Goal: Transaction & Acquisition: Purchase product/service

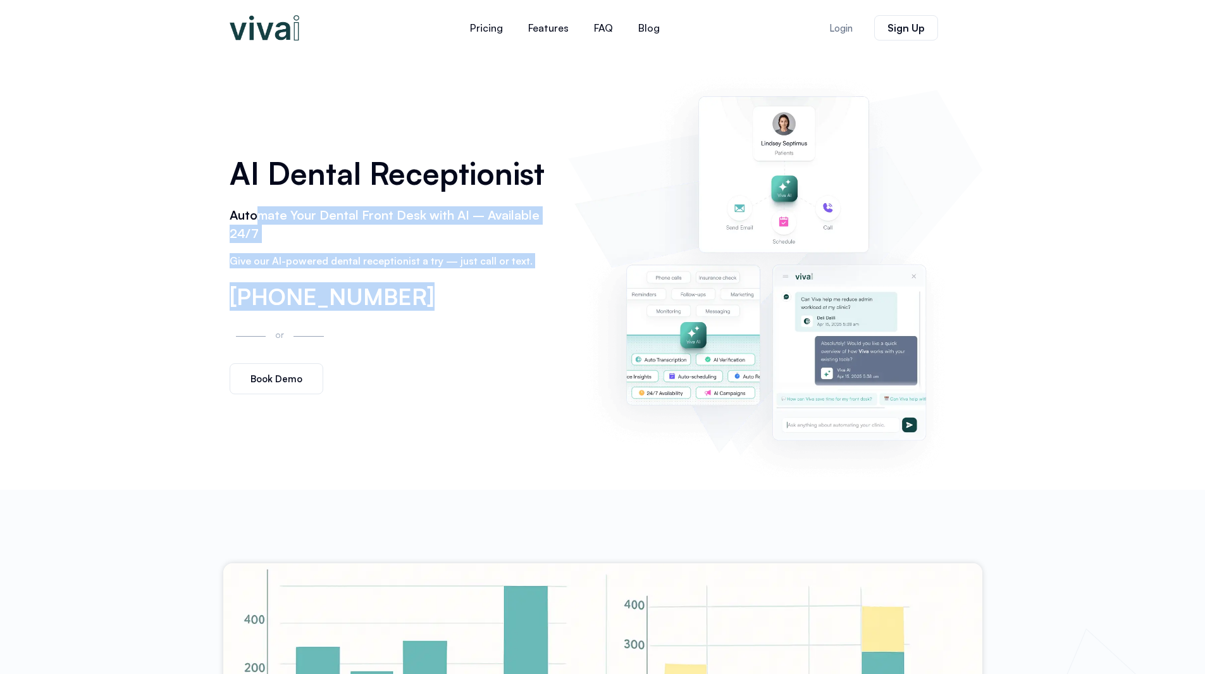
drag, startPoint x: 254, startPoint y: 207, endPoint x: 514, endPoint y: 309, distance: 279.8
click at [514, 309] on div "AI Dental Receptionist Automate Your Dental Front Desk with AI – Available 24/7…" at bounding box center [392, 273] width 339 height 256
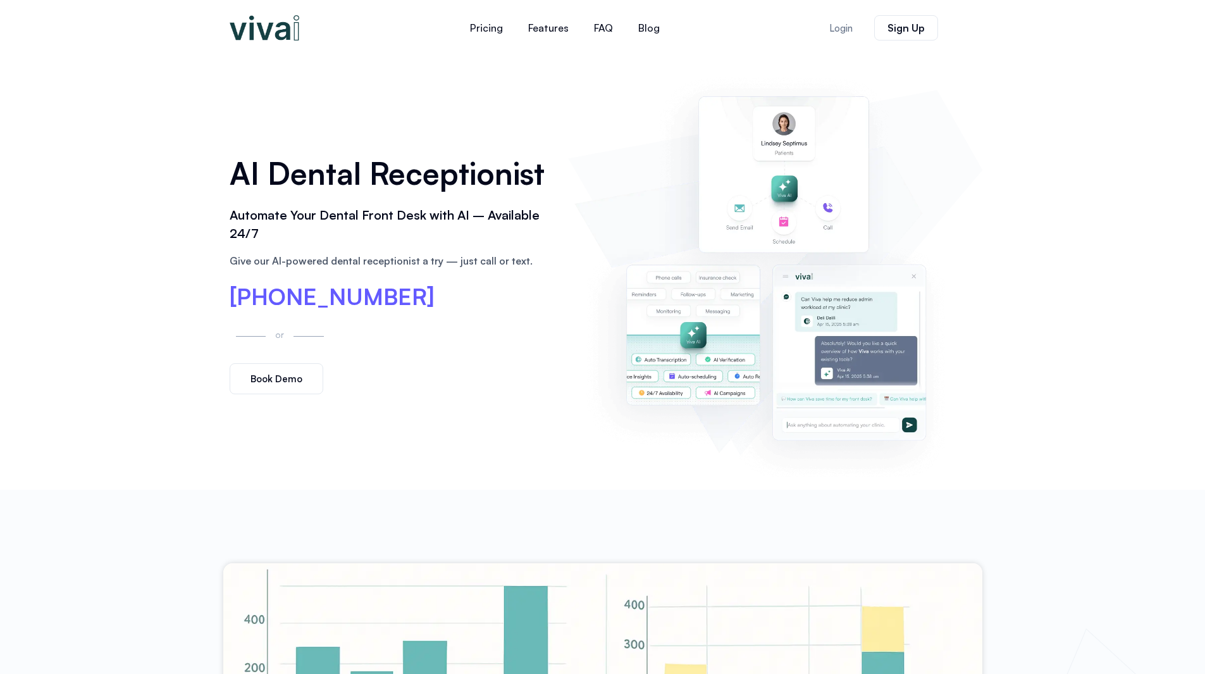
click at [514, 308] on div "[PHONE_NUMBER]" at bounding box center [393, 297] width 326 height 24
click at [371, 263] on p "Give our AI-powered dental receptionist a try — just call or text." at bounding box center [393, 260] width 326 height 15
click at [514, 21] on link "Pricing" at bounding box center [486, 28] width 58 height 30
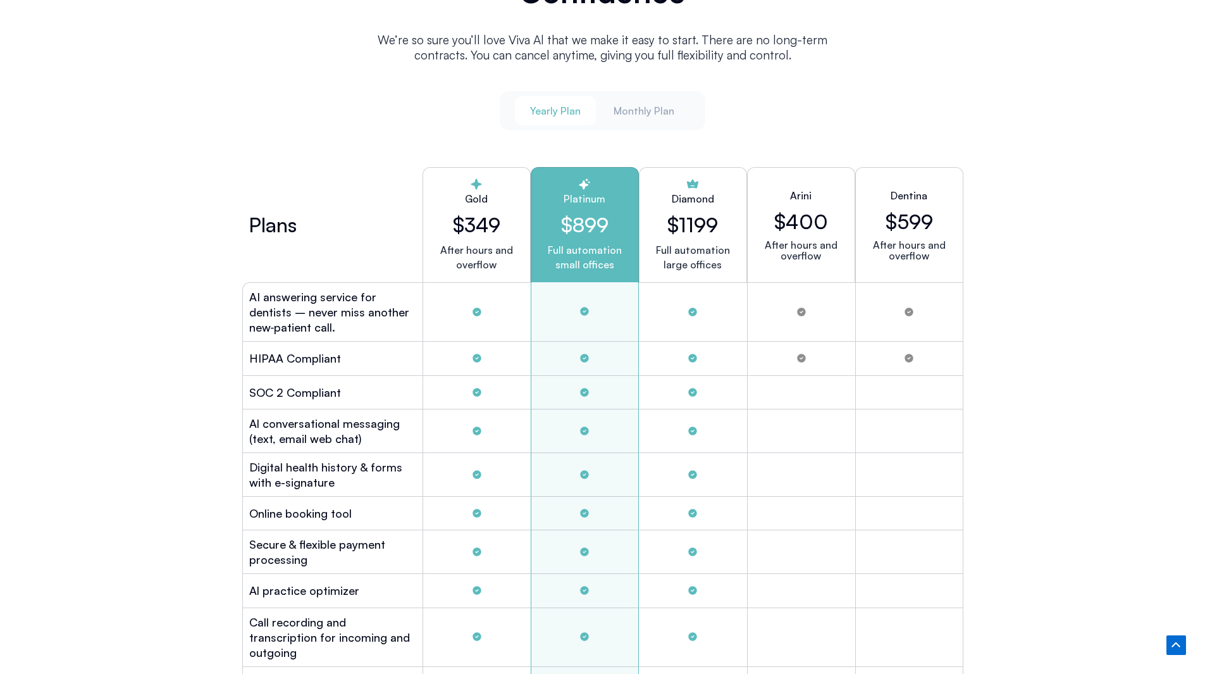
scroll to position [3431, 0]
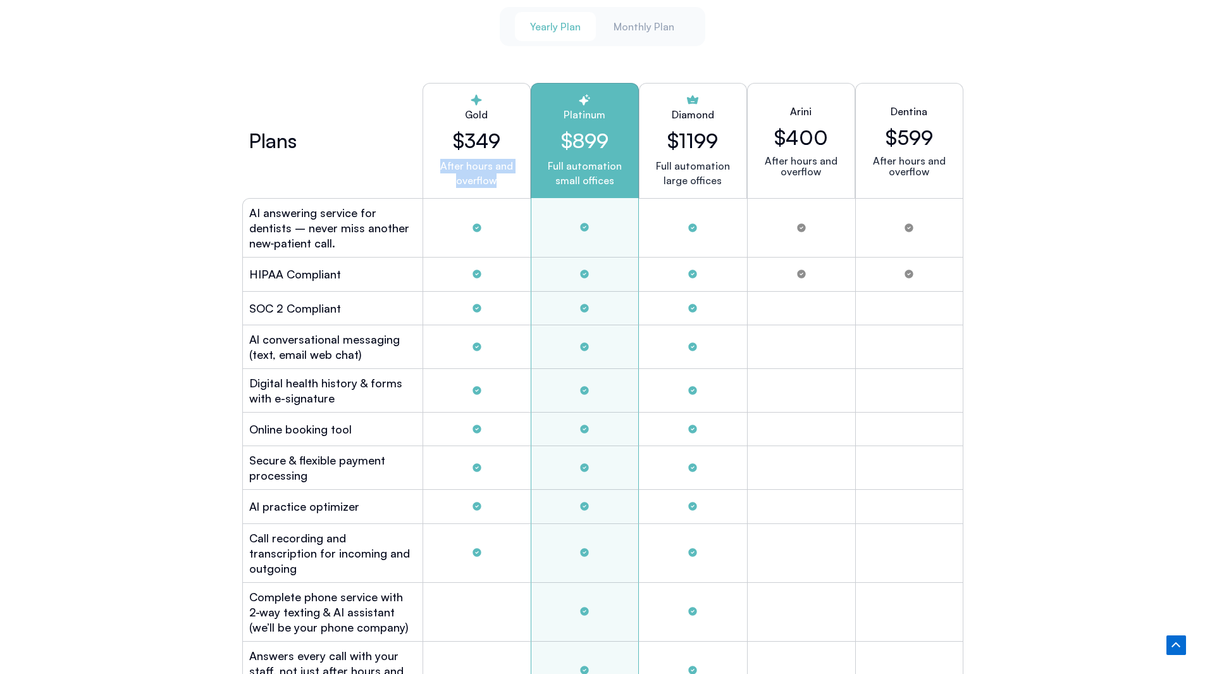
drag, startPoint x: 434, startPoint y: 159, endPoint x: 521, endPoint y: 182, distance: 89.6
click at [521, 182] on div "Gold $349 After hours and overflow" at bounding box center [477, 140] width 108 height 115
drag, startPoint x: 538, startPoint y: 160, endPoint x: 621, endPoint y: 173, distance: 83.9
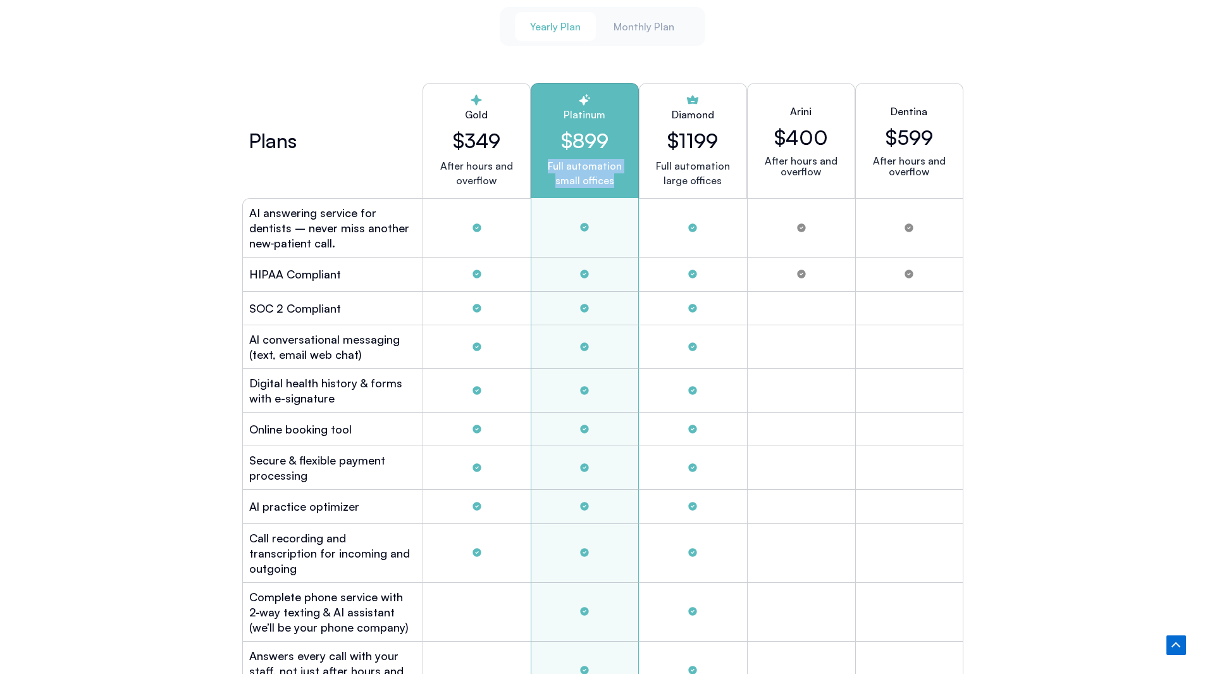
click at [621, 173] on div "Platinum $899 Full automation small offices" at bounding box center [585, 140] width 108 height 115
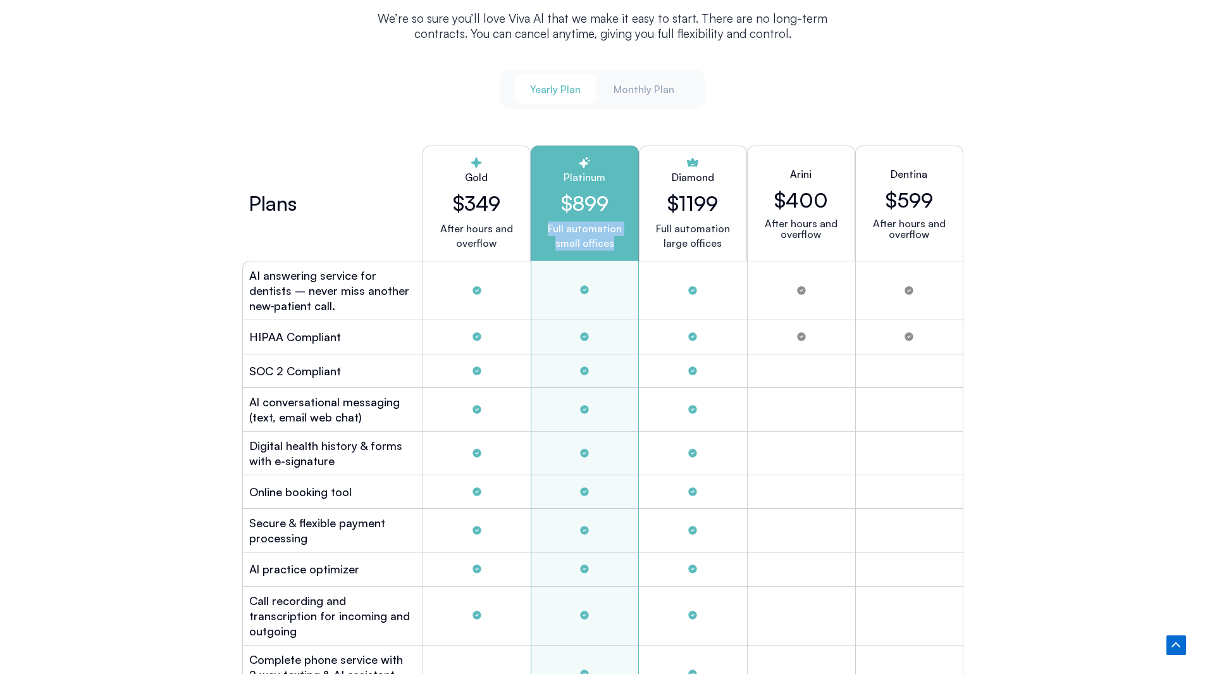
scroll to position [3305, 0]
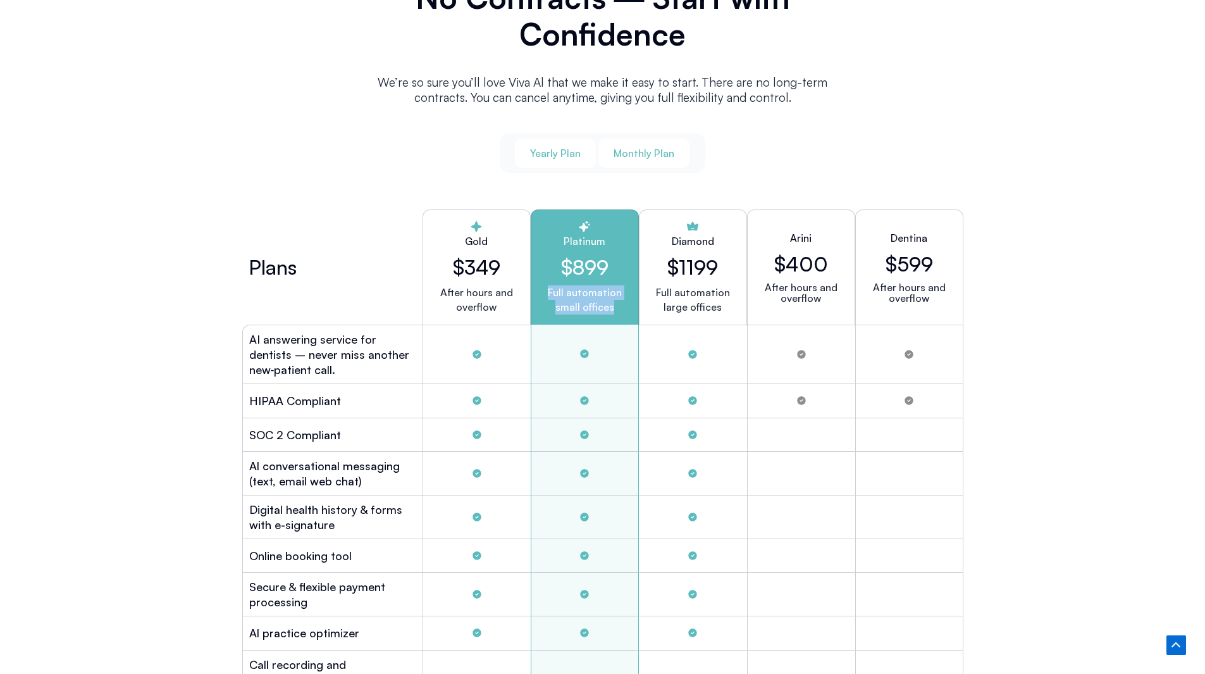
click at [650, 146] on span "Monthly Plan" at bounding box center [644, 153] width 61 height 14
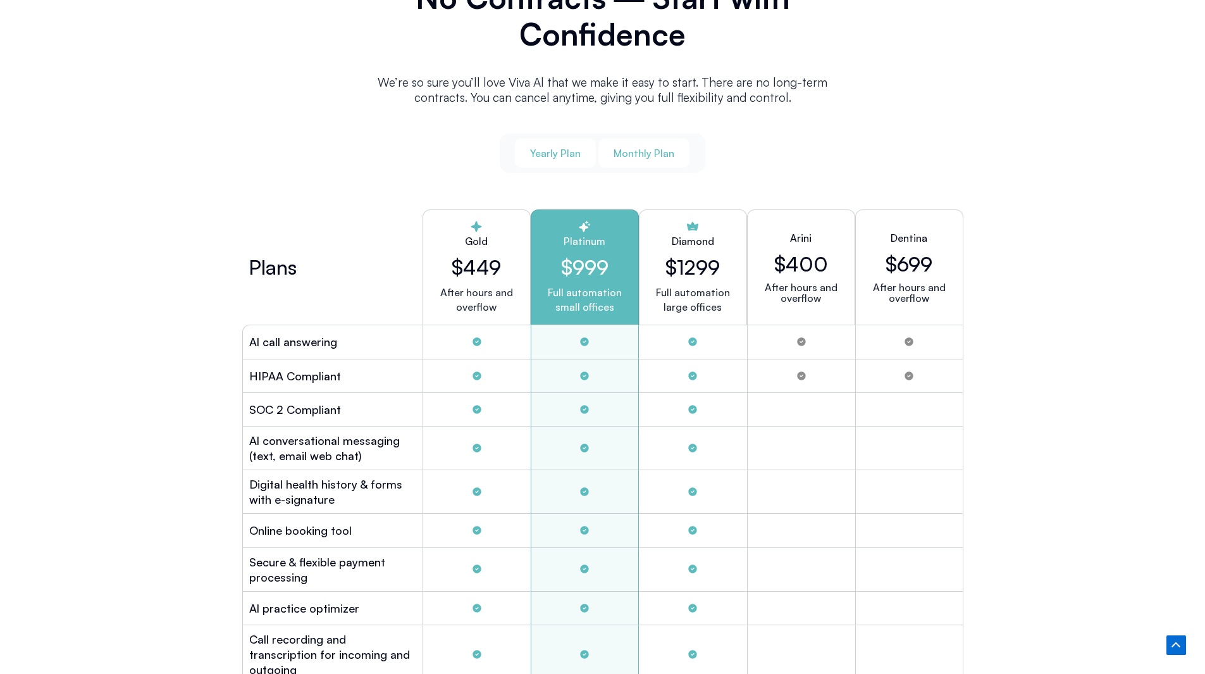
click at [563, 147] on span "Yearly Plan" at bounding box center [555, 153] width 51 height 14
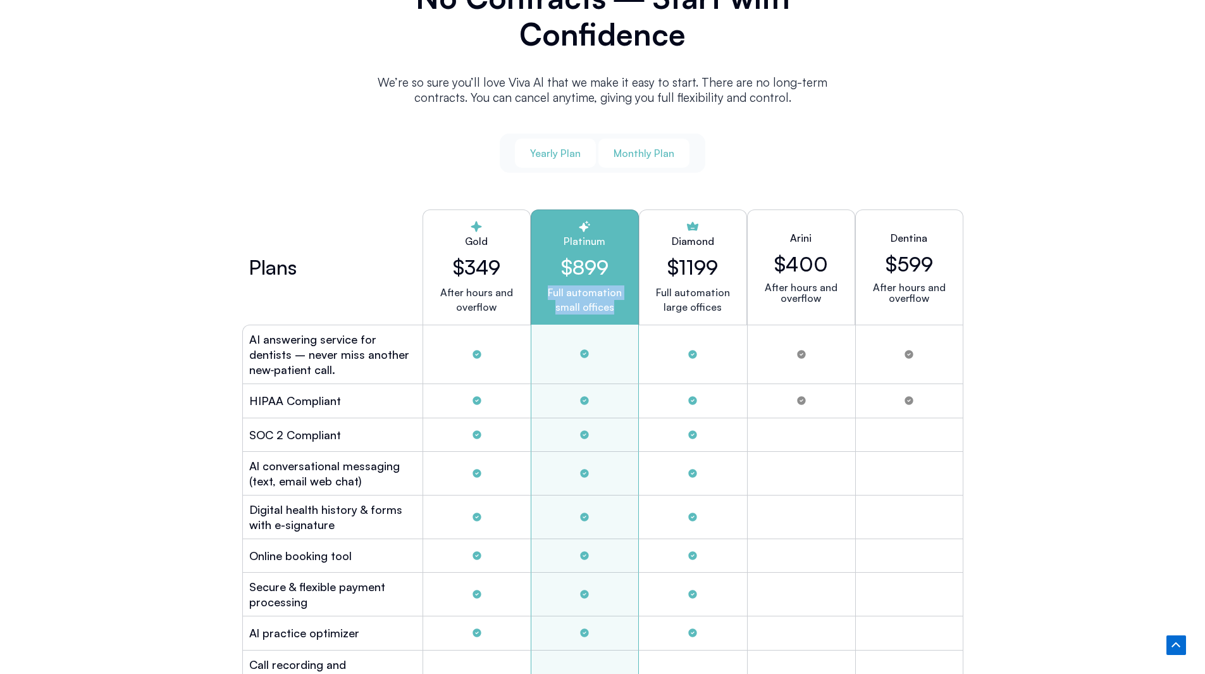
drag, startPoint x: 603, startPoint y: 154, endPoint x: 620, endPoint y: 153, distance: 17.1
click at [603, 154] on button "Monthly Plan" at bounding box center [643, 153] width 91 height 29
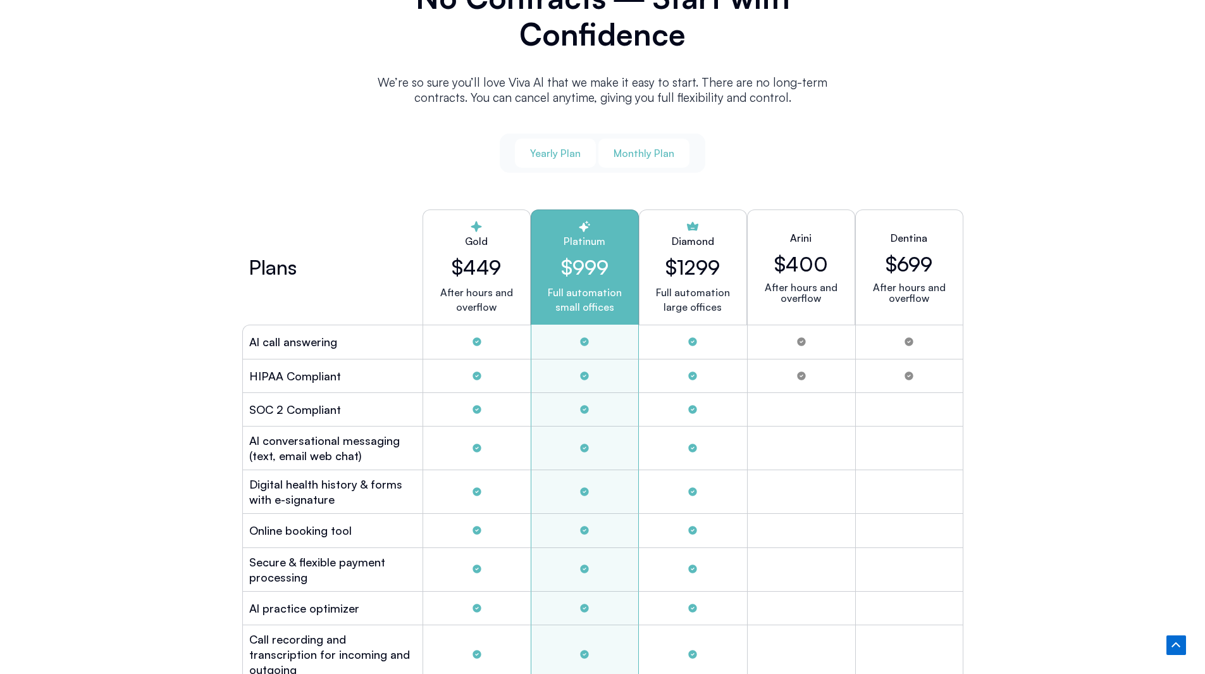
click at [567, 147] on span "Yearly Plan" at bounding box center [555, 153] width 51 height 14
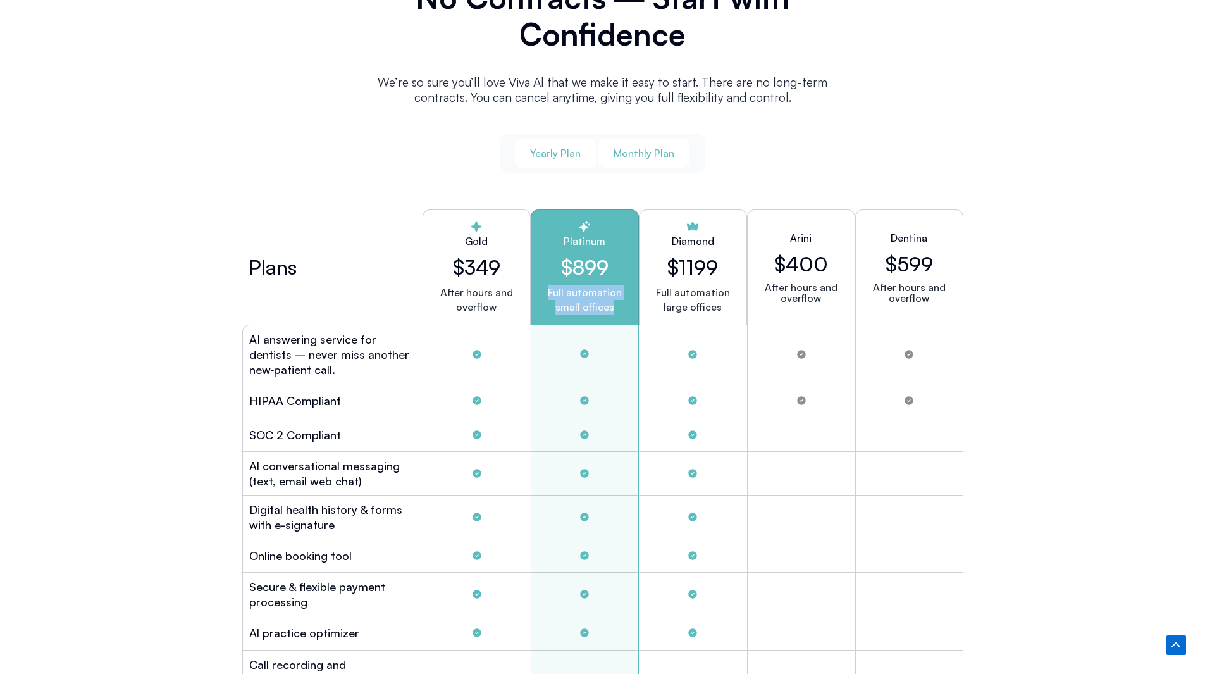
click at [650, 139] on button "Monthly Plan" at bounding box center [643, 153] width 91 height 29
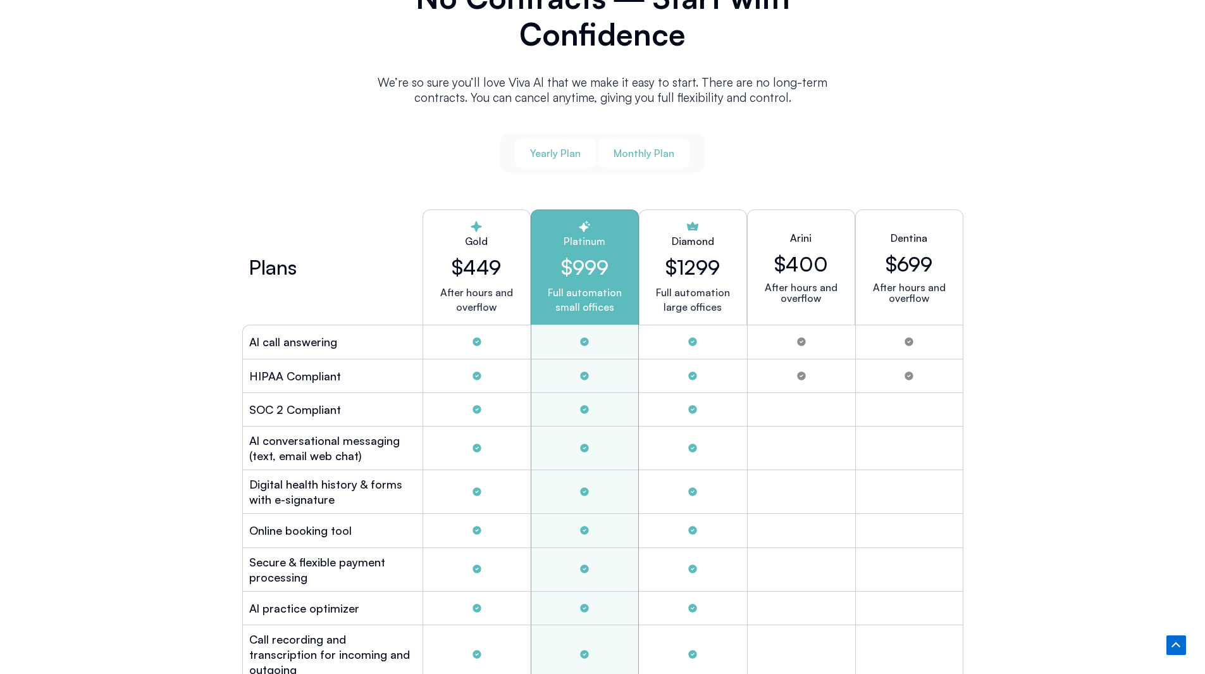
click at [550, 148] on span "Yearly Plan" at bounding box center [555, 153] width 51 height 14
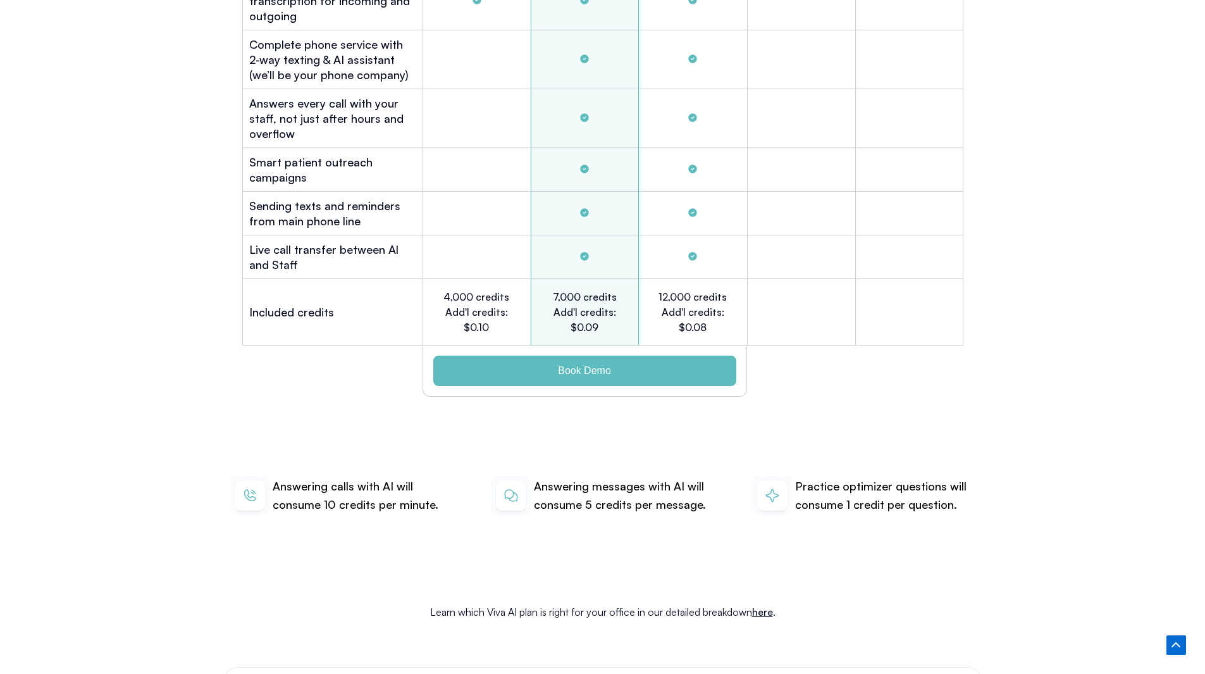
scroll to position [4001, 0]
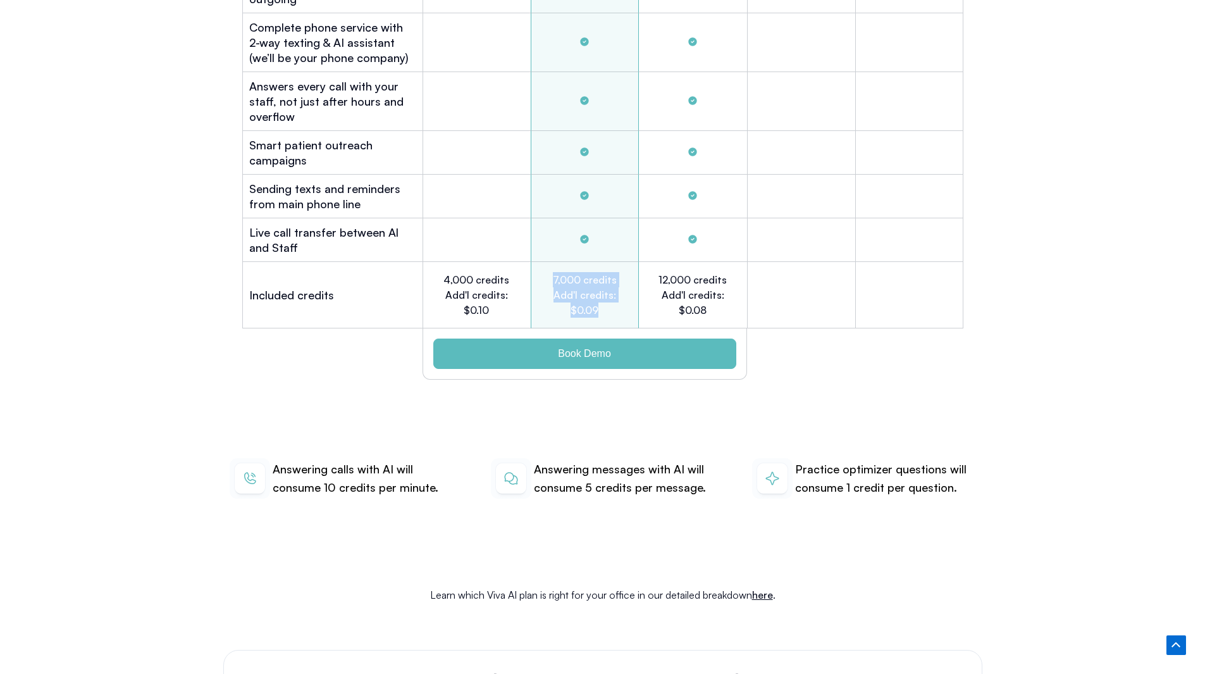
drag, startPoint x: 610, startPoint y: 292, endPoint x: 533, endPoint y: 251, distance: 87.1
click at [533, 262] on div "7,000 credits Add'l credits: $0.09" at bounding box center [585, 295] width 108 height 66
click at [617, 272] on h2 "7,000 credits Add'l credits: $0.09" at bounding box center [585, 295] width 70 height 46
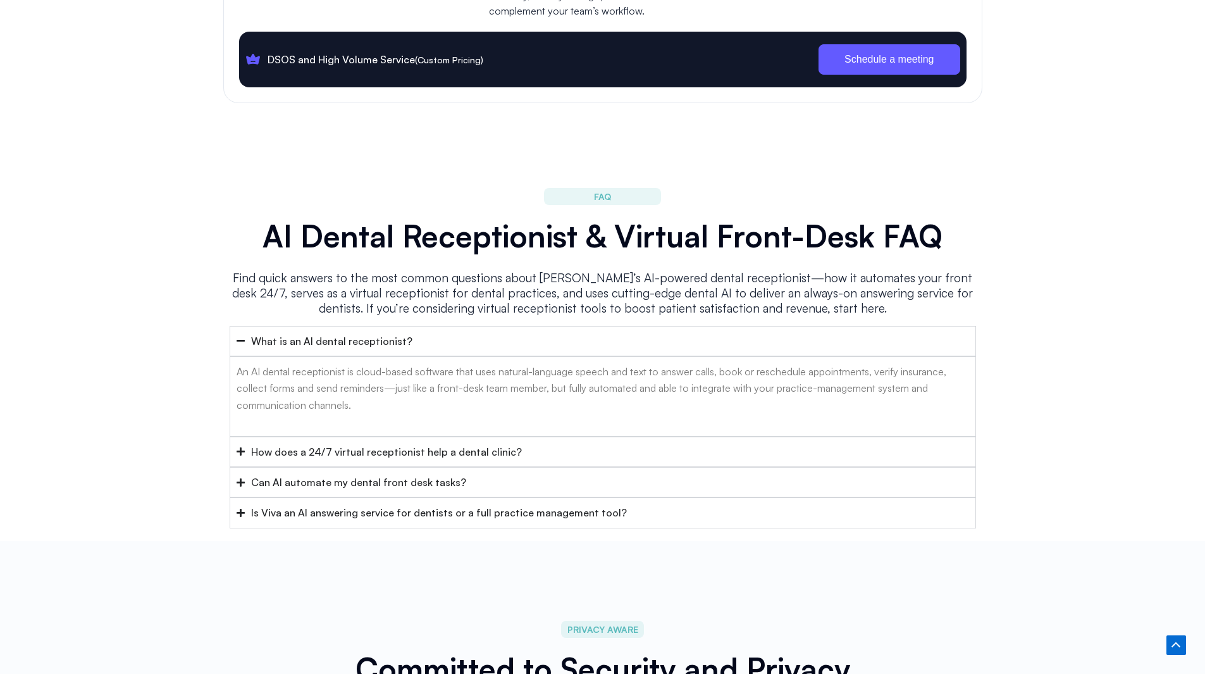
scroll to position [4950, 0]
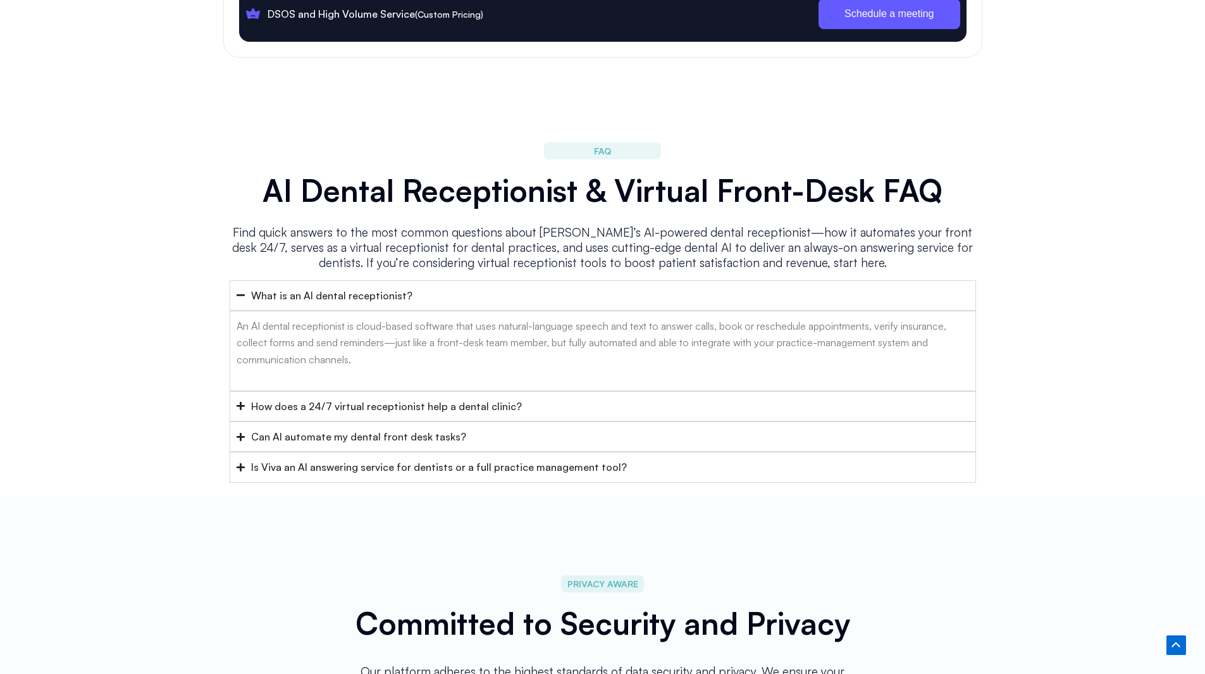
click at [237, 401] on icon "Accordion. Open links with Enter or Space, close with Escape, and navigate with…" at bounding box center [241, 405] width 8 height 9
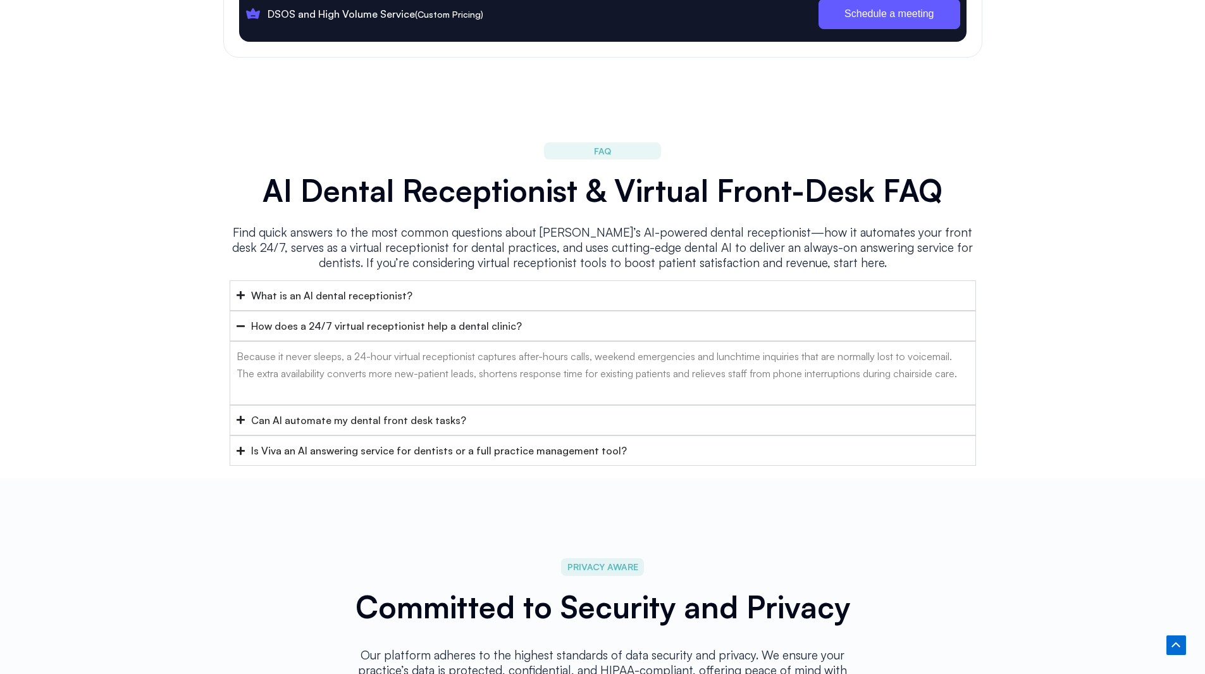
click at [245, 405] on summary "Can AI automate my dental front desk tasks?" at bounding box center [603, 420] width 746 height 30
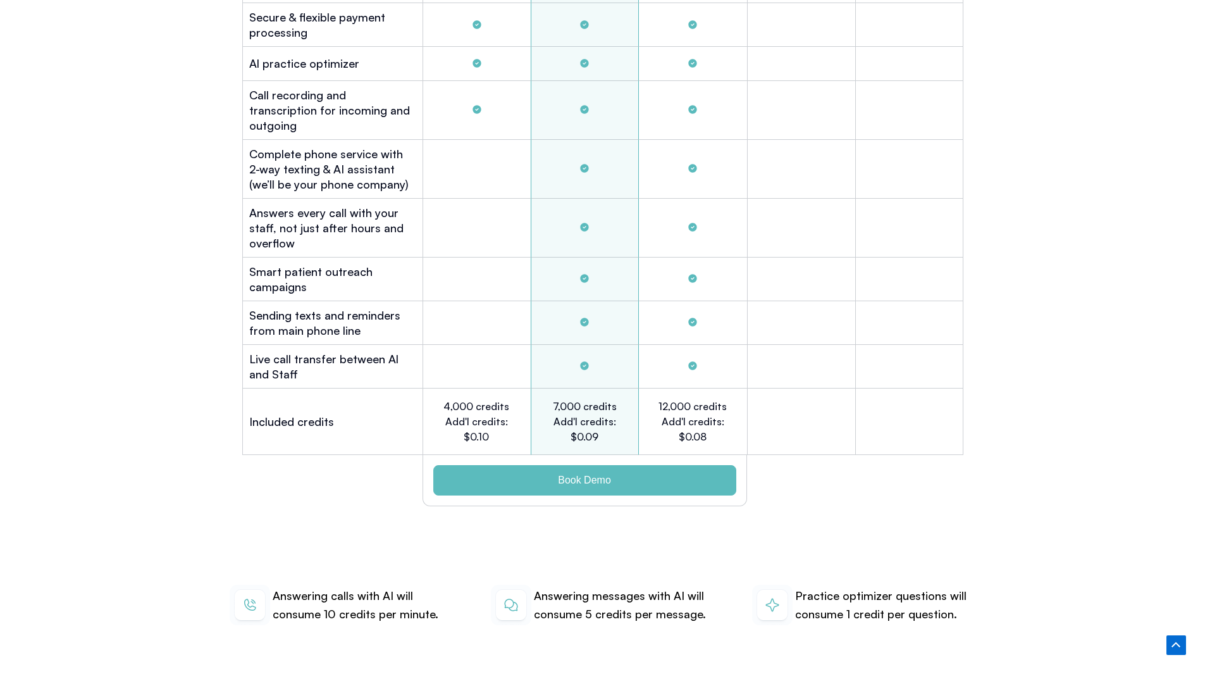
scroll to position [3242, 0]
